Goal: Information Seeking & Learning: Learn about a topic

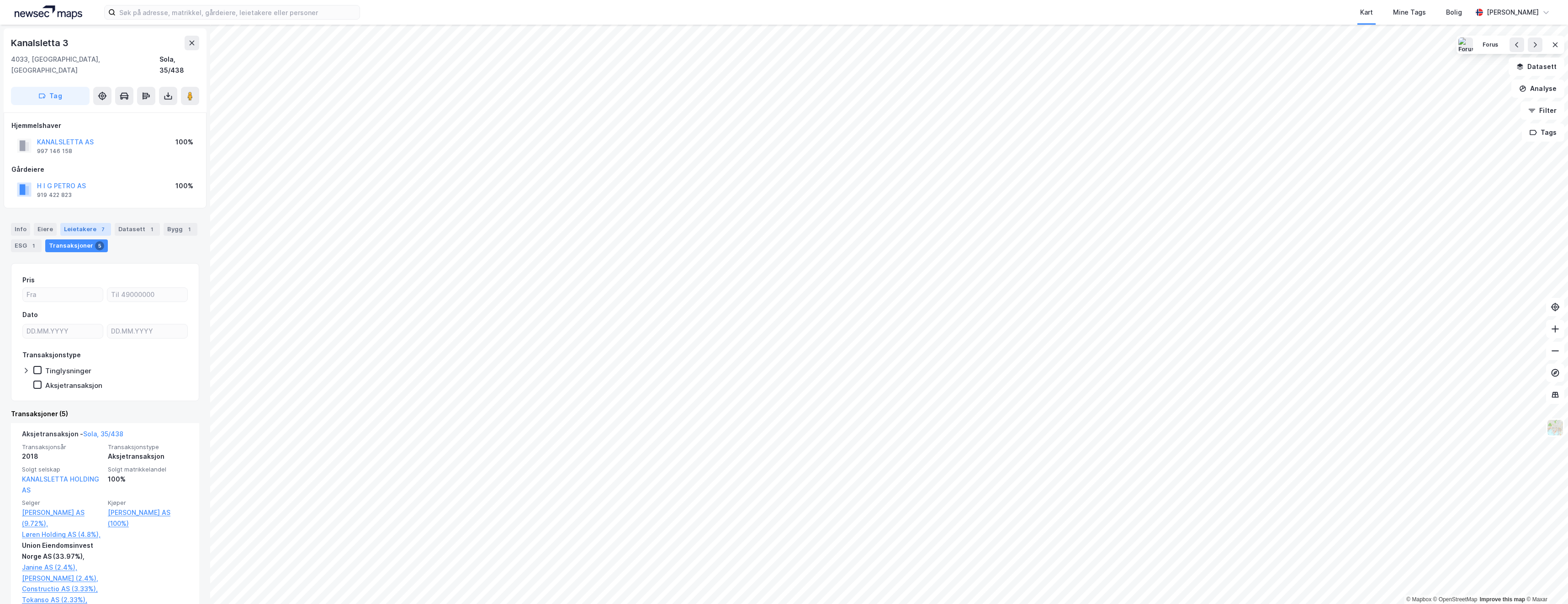
click at [76, 223] on div "Leietakere 7" at bounding box center [85, 229] width 51 height 13
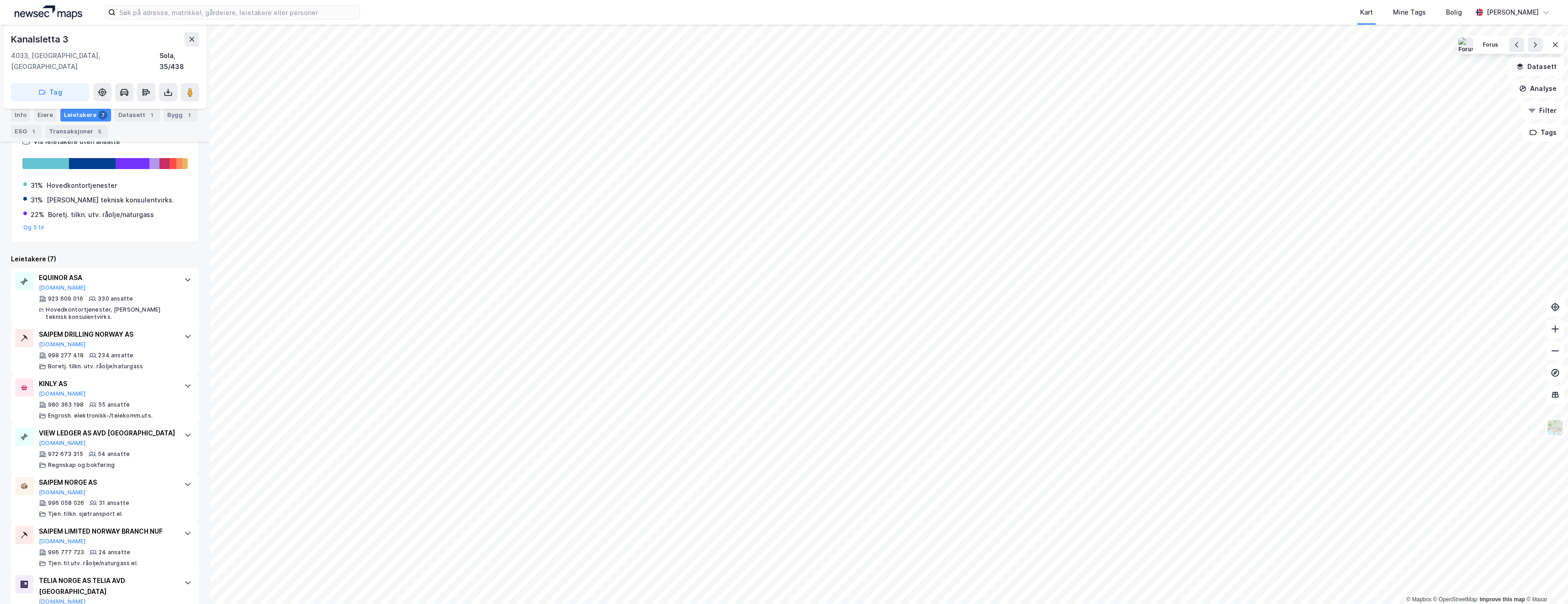
scroll to position [177, 0]
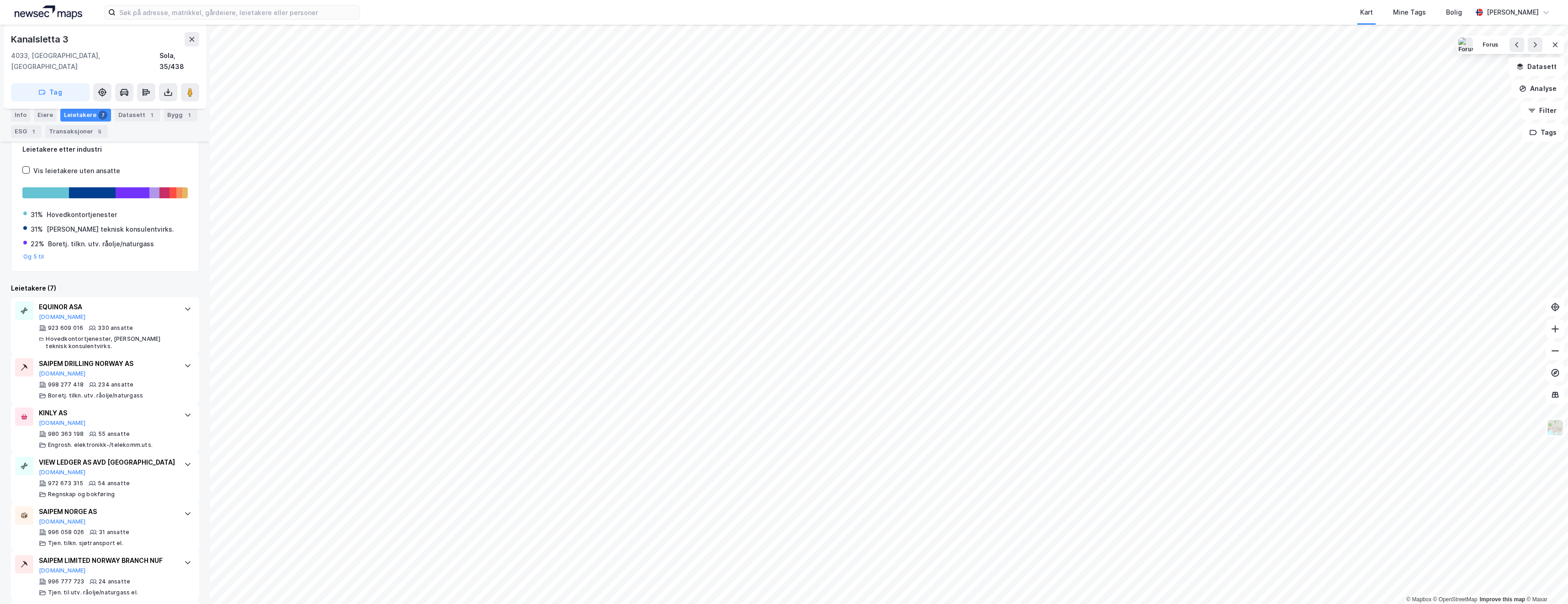
scroll to position [177, 0]
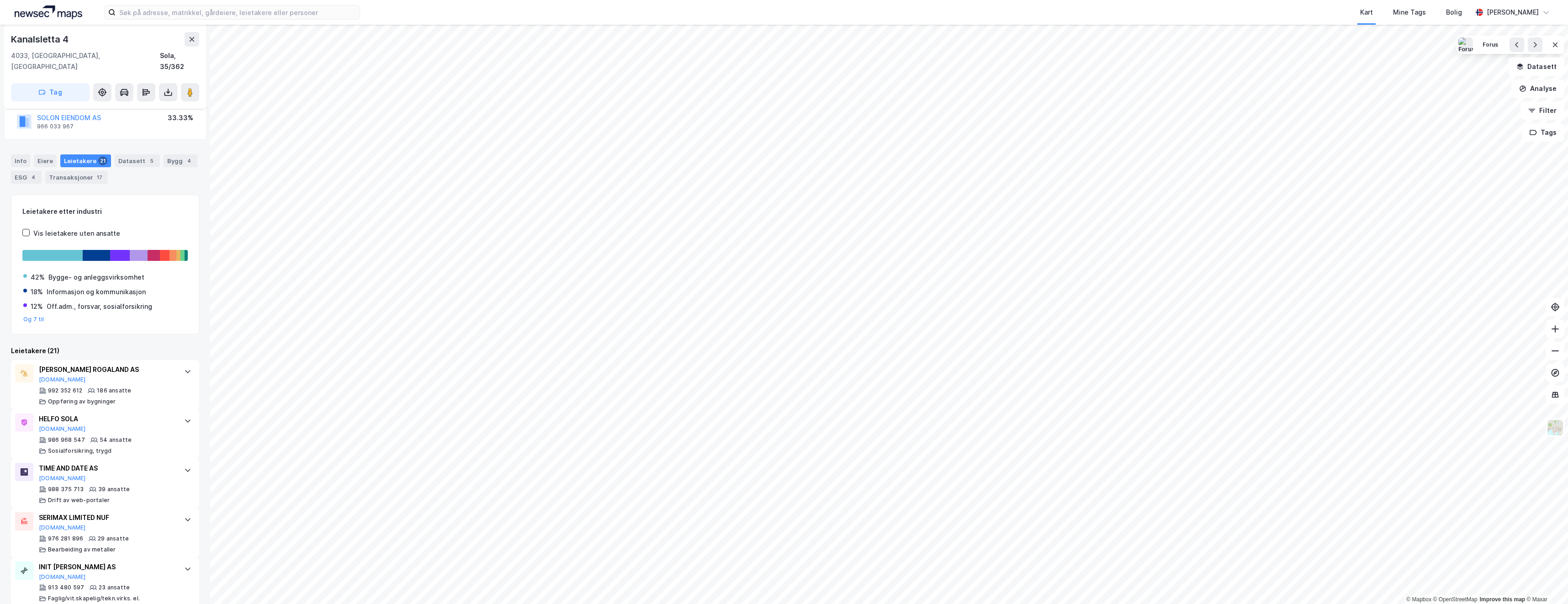
scroll to position [91, 0]
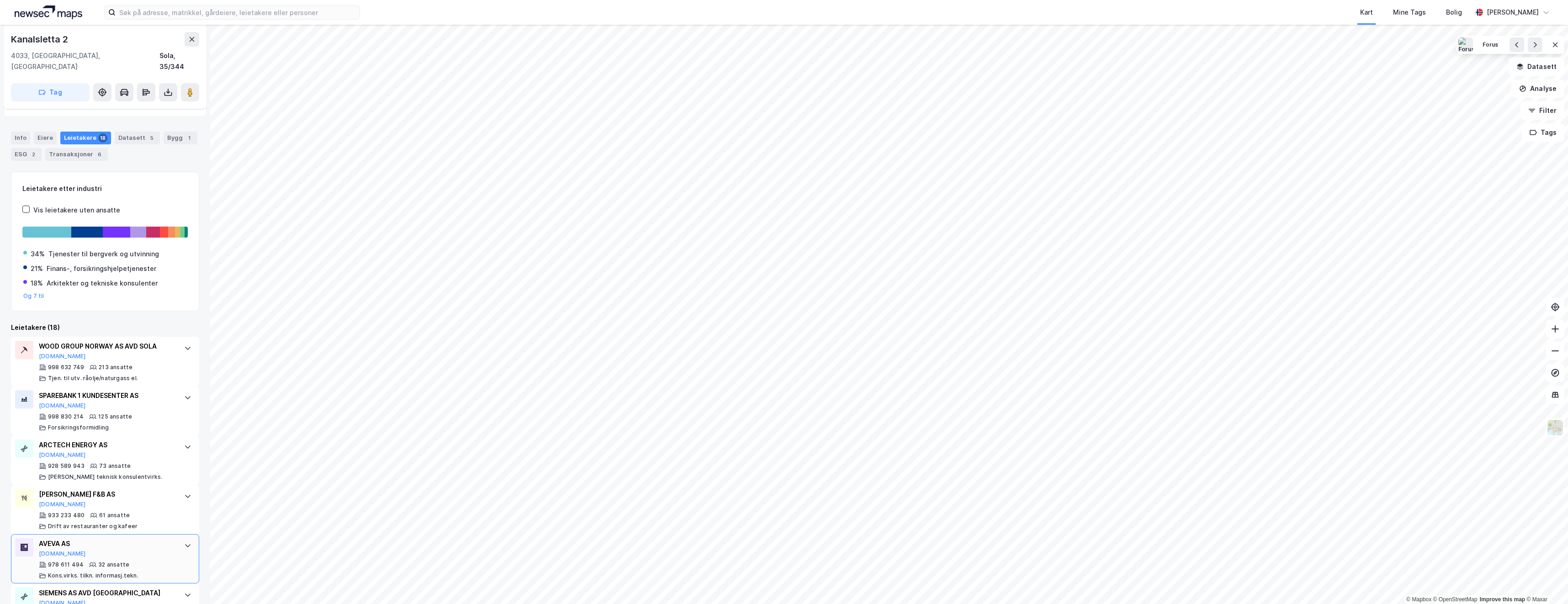
scroll to position [46, 0]
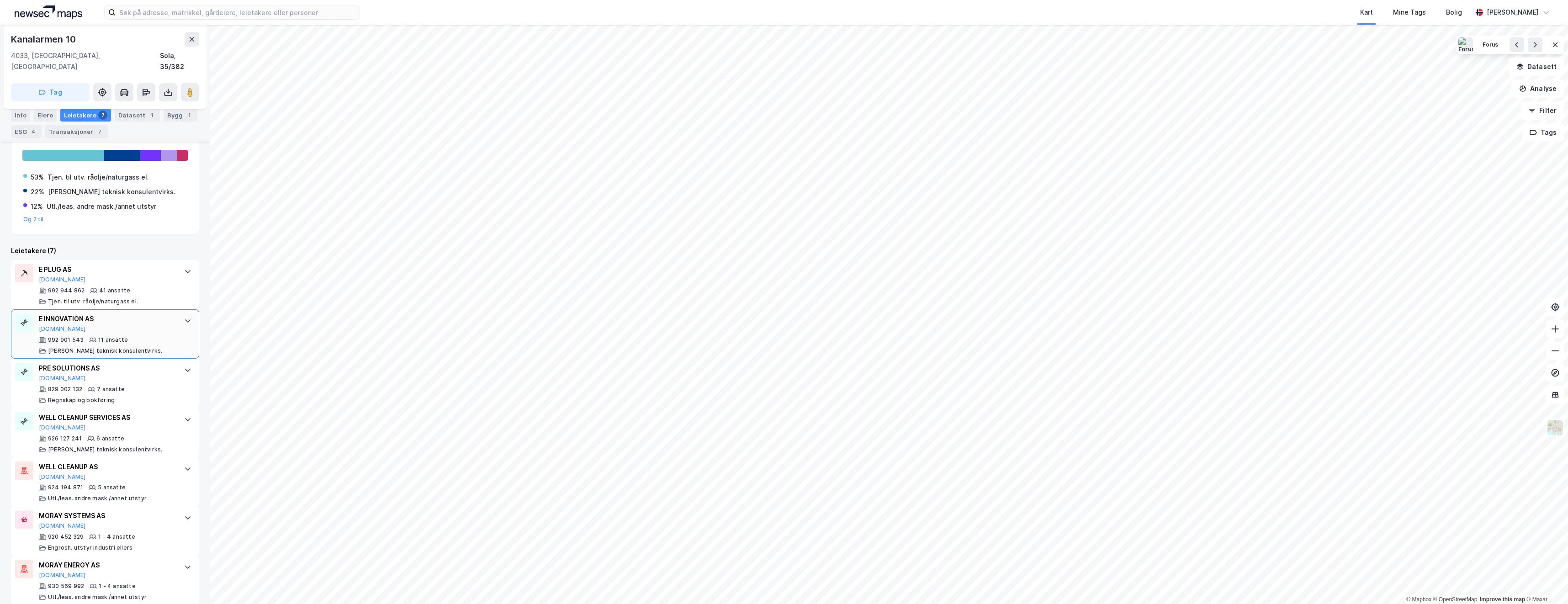
scroll to position [191, 0]
